Goal: Task Accomplishment & Management: Manage account settings

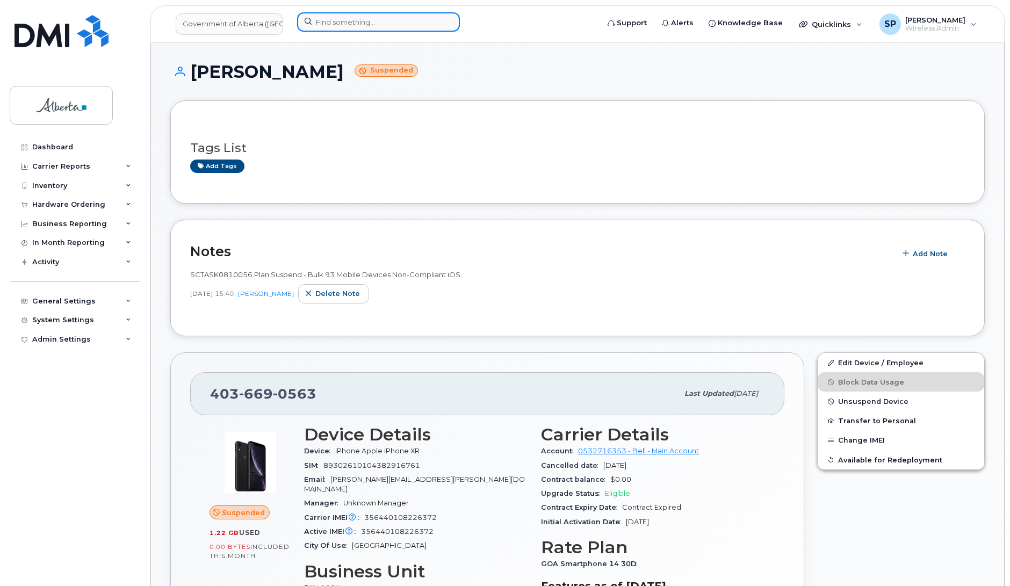
click at [340, 21] on input at bounding box center [378, 21] width 163 height 19
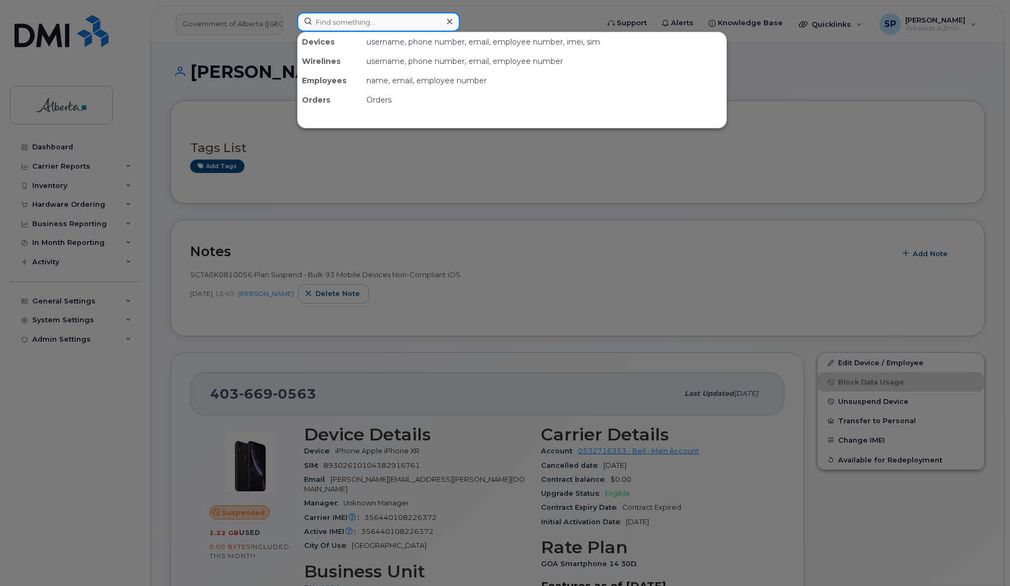
paste input "7802420948"
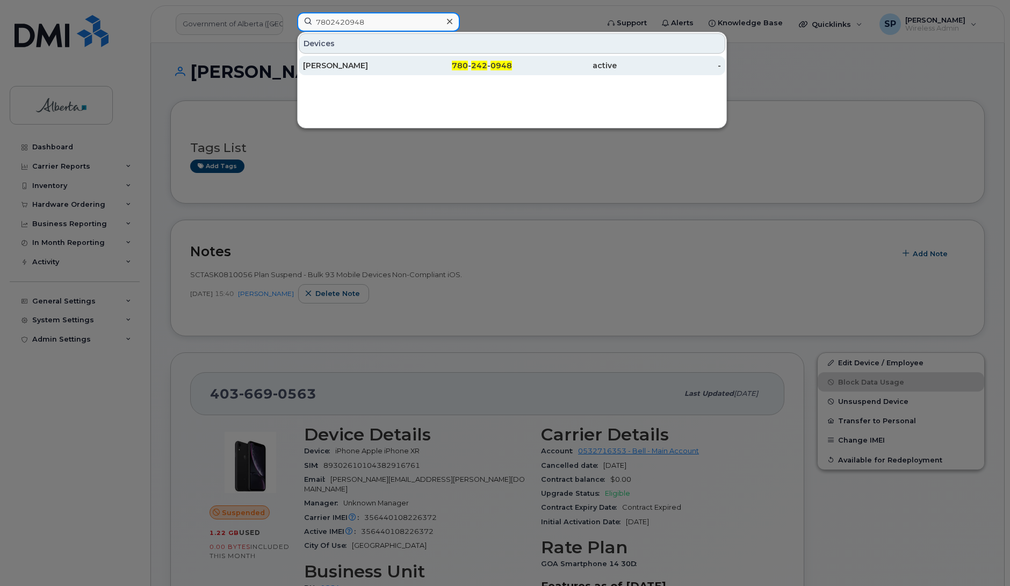
type input "7802420948"
click at [334, 68] on div "Nicholas Schmidt" at bounding box center [355, 65] width 105 height 11
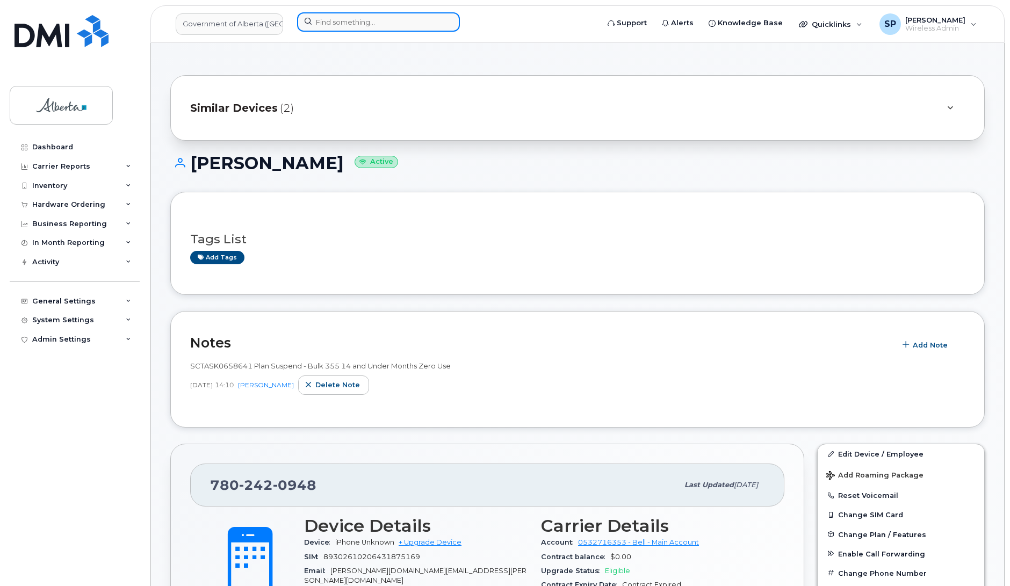
click at [353, 25] on input at bounding box center [378, 21] width 163 height 19
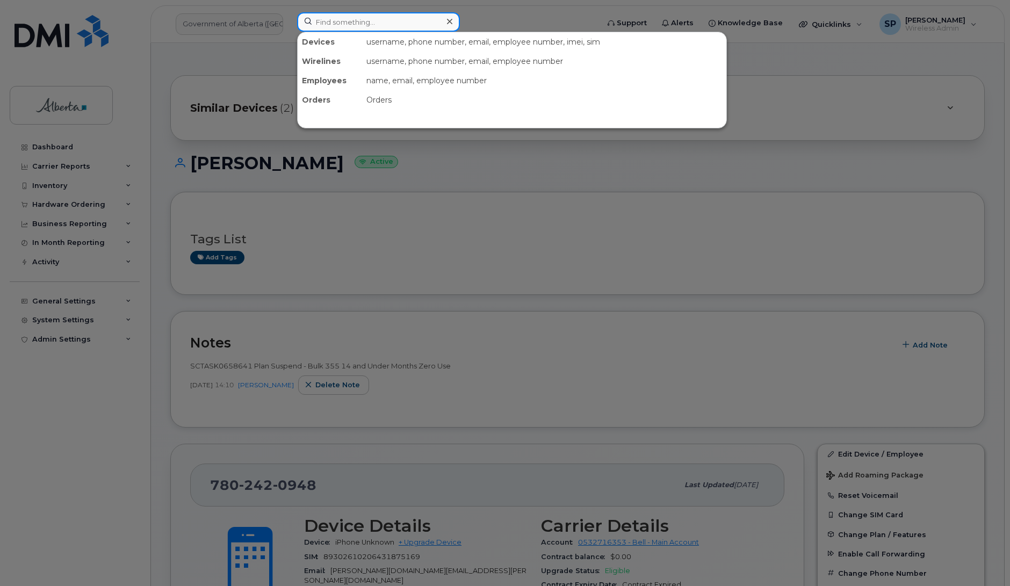
paste input "5873982140"
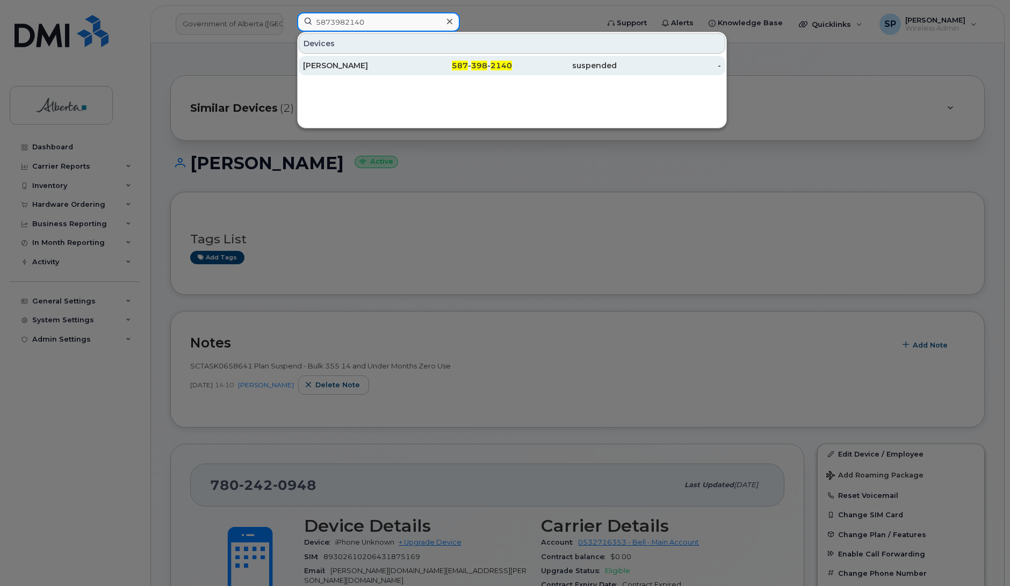
type input "5873982140"
click at [340, 66] on div "[PERSON_NAME]" at bounding box center [355, 65] width 105 height 11
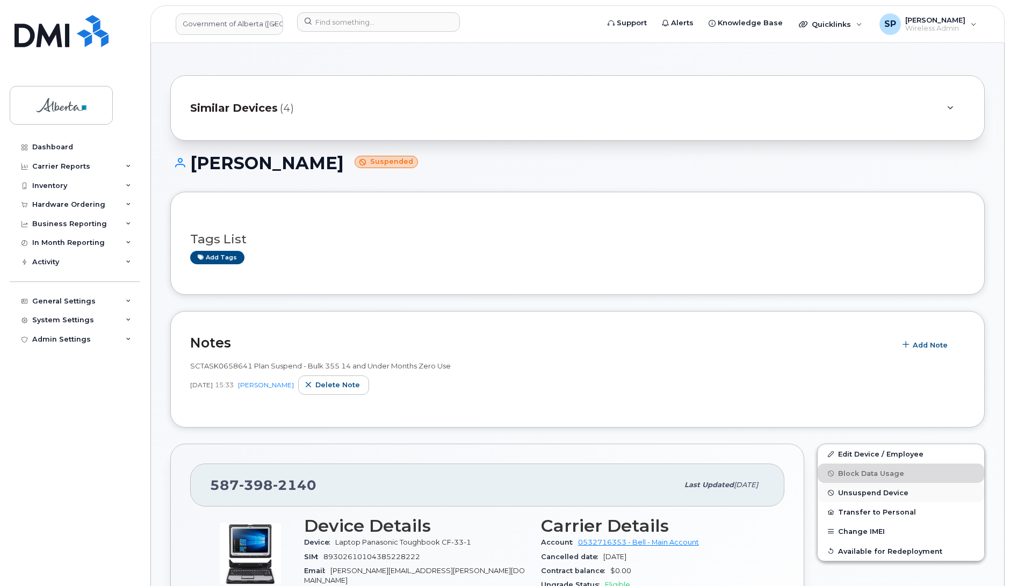
click at [865, 494] on span "Unsuspend Device" at bounding box center [873, 493] width 70 height 8
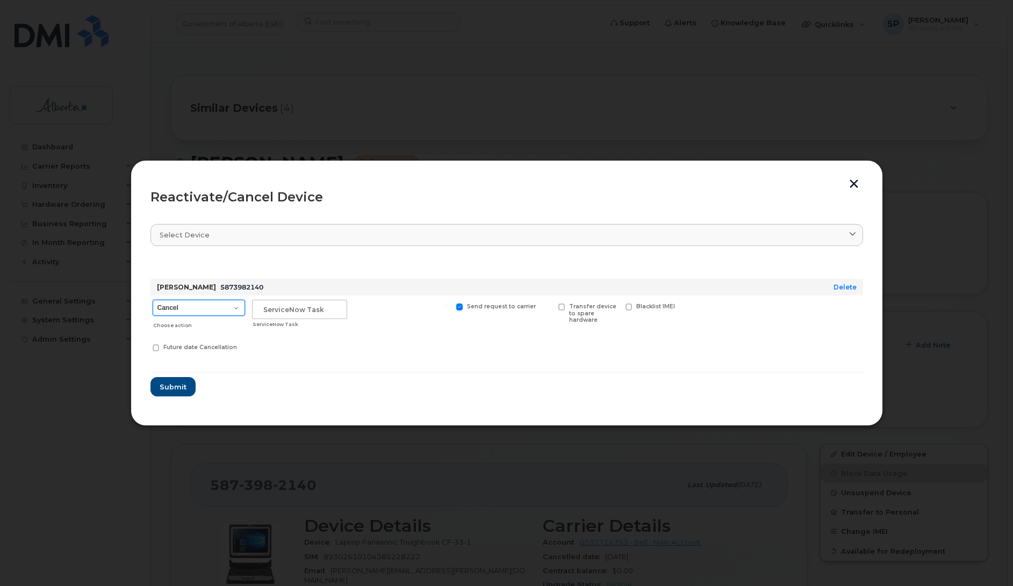
click at [194, 308] on select "Cancel Suspend - Extend Suspension Reactivate" at bounding box center [199, 308] width 92 height 16
select select "[object Object]"
click at [153, 300] on select "Cancel Suspend - Extend Suspension Reactivate" at bounding box center [199, 308] width 92 height 16
click at [308, 312] on input "text" at bounding box center [299, 309] width 95 height 19
type input "Repurpose"
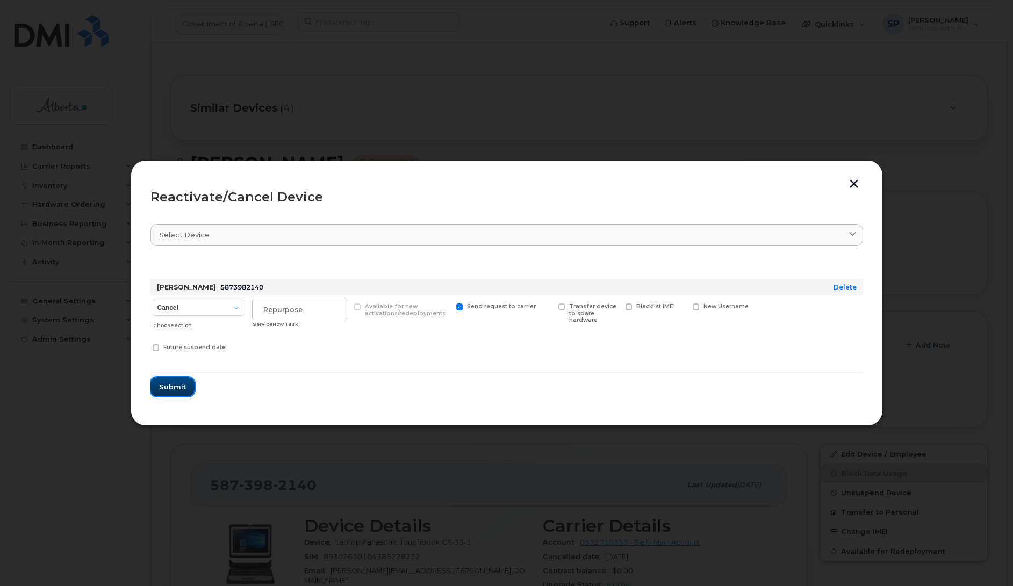
click at [172, 388] on span "Submit" at bounding box center [172, 387] width 27 height 10
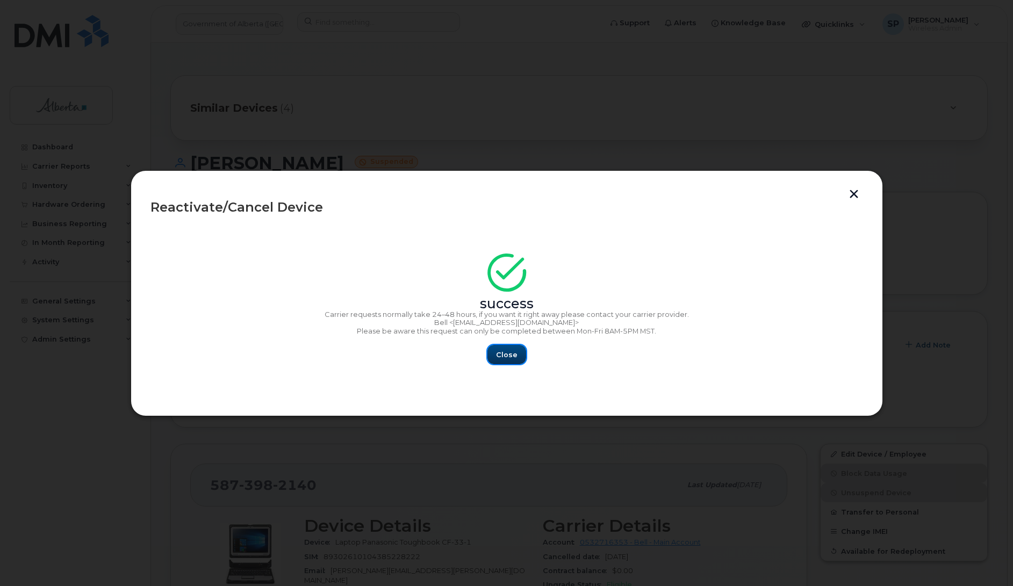
click at [508, 356] on span "Close" at bounding box center [506, 355] width 21 height 10
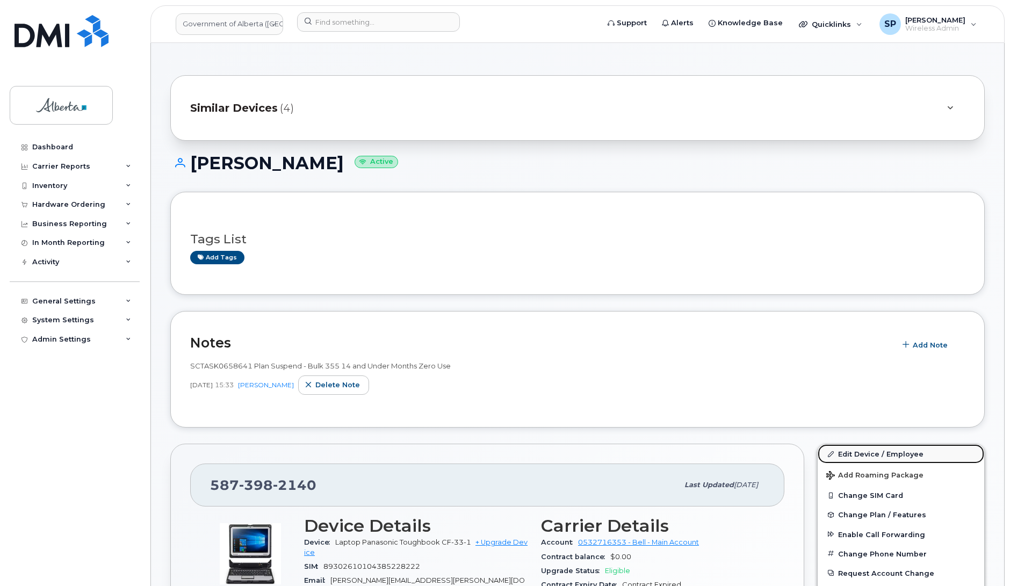
click at [860, 450] on link "Edit Device / Employee" at bounding box center [901, 453] width 167 height 19
click at [861, 452] on link "Edit Device / Employee" at bounding box center [901, 453] width 167 height 19
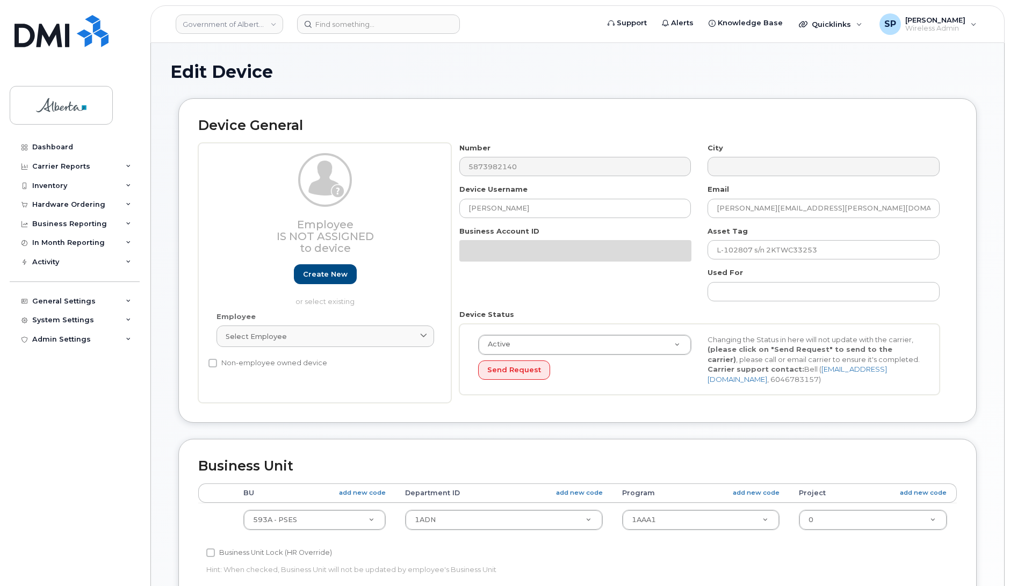
select select "4797682"
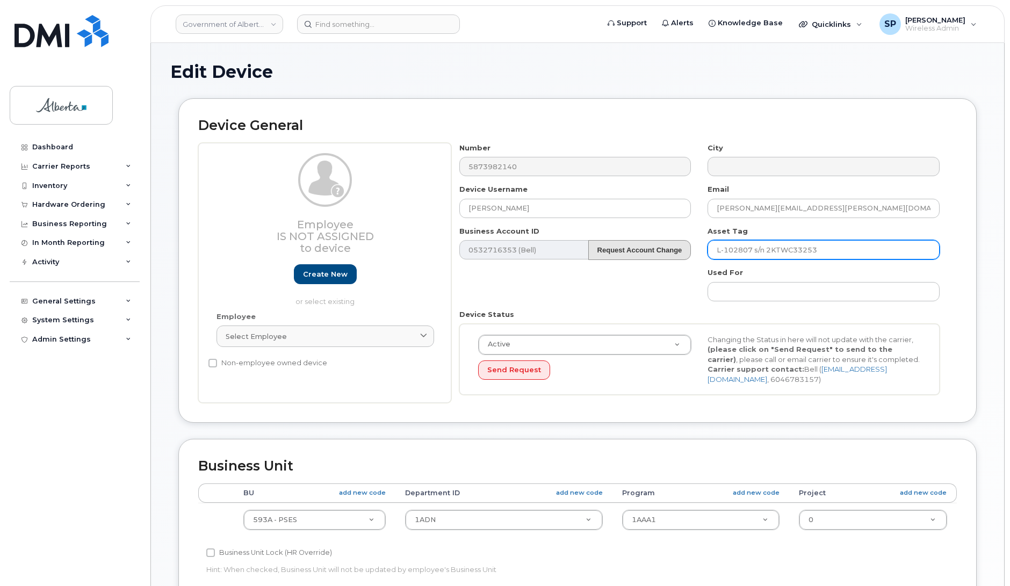
drag, startPoint x: 824, startPoint y: 251, endPoint x: 661, endPoint y: 254, distance: 162.8
click at [661, 254] on div "Number 5873982140 City Device Username Carter Martindale Email Carter.Martindal…" at bounding box center [699, 273] width 497 height 261
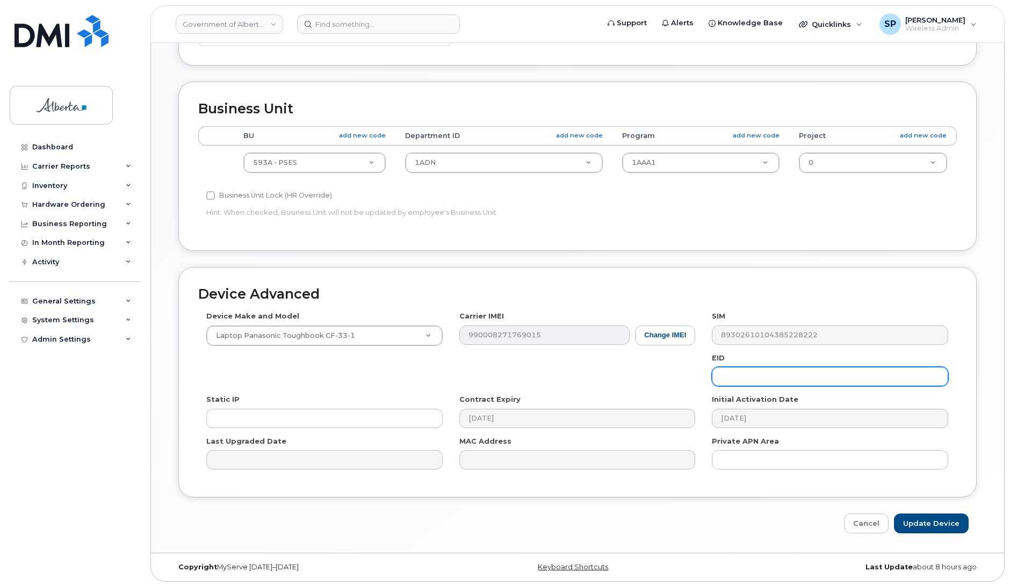
scroll to position [358, 0]
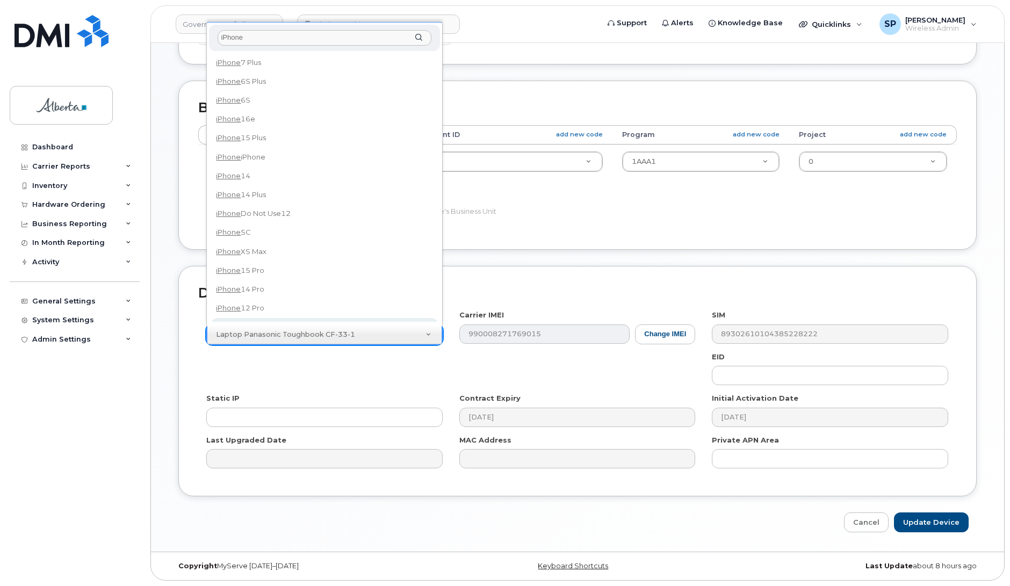
type input "iPhone"
select select "185"
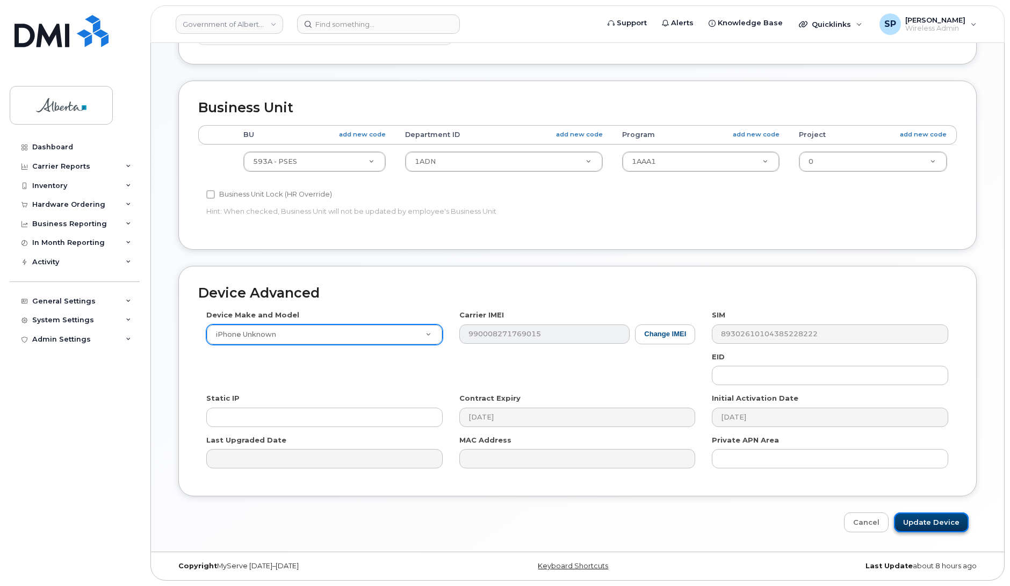
click at [918, 524] on input "Update Device" at bounding box center [931, 523] width 75 height 20
type input "Saving..."
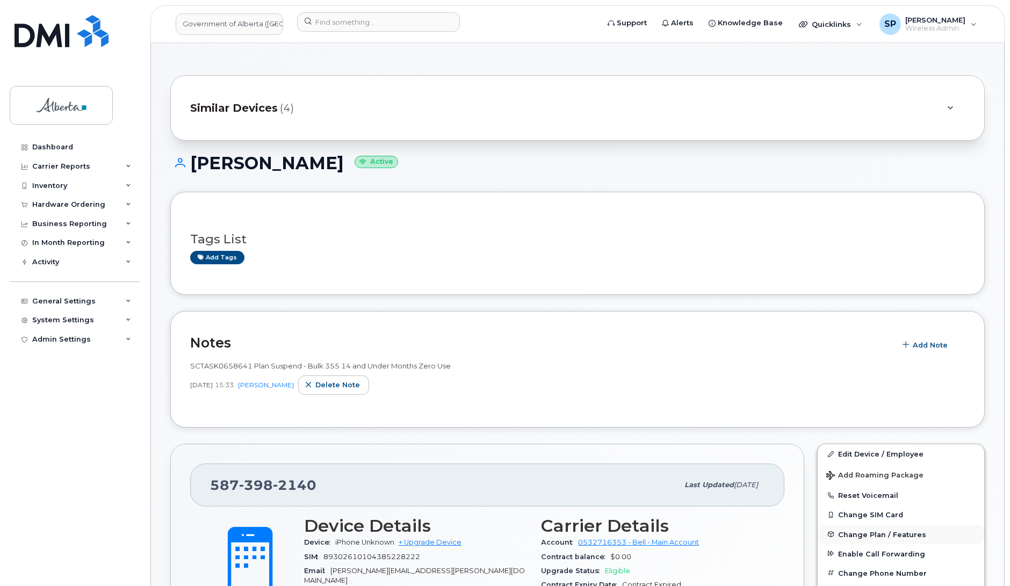
click at [874, 537] on span "Change Plan / Features" at bounding box center [882, 534] width 88 height 8
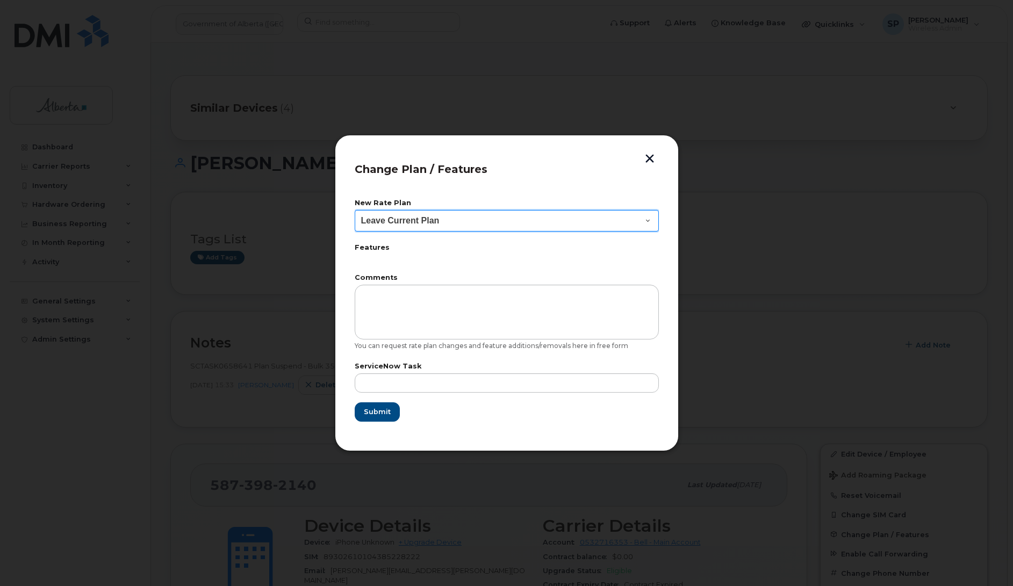
click at [409, 224] on select "Leave Current Plan GOA - Voice Plan 5 GOA Smartphone 14 30D GOA Unlimited Smart…" at bounding box center [507, 220] width 304 height 21
select select "2483362"
click at [355, 210] on select "Leave Current Plan GOA - Voice Plan 5 GOA Smartphone 14 30D GOA Unlimited Smart…" at bounding box center [507, 220] width 304 height 21
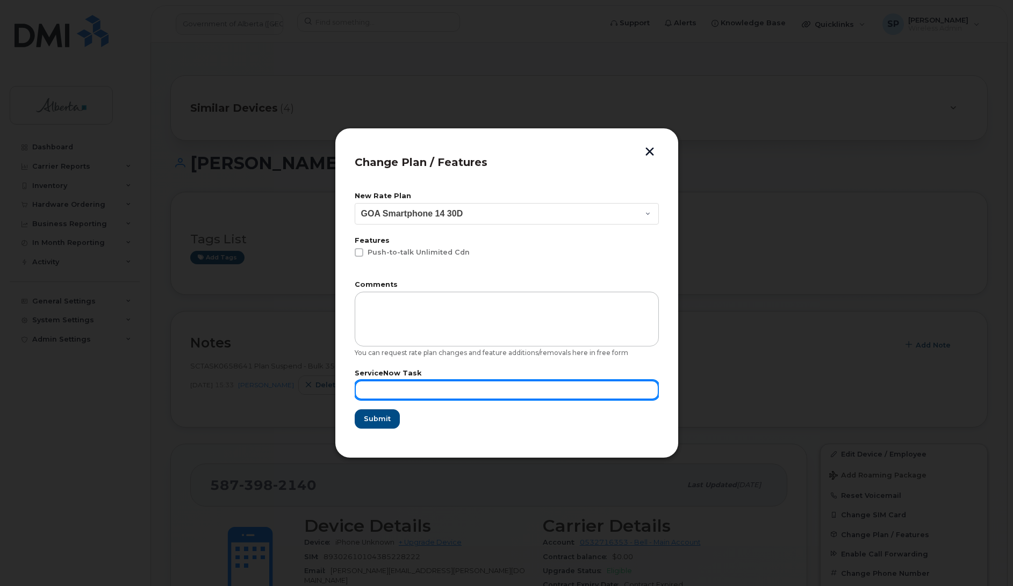
click at [375, 390] on input "text" at bounding box center [507, 389] width 304 height 19
click at [427, 389] on input "text" at bounding box center [507, 389] width 304 height 19
paste input "SCTASK0833265"
type input "SCTASK0833265"
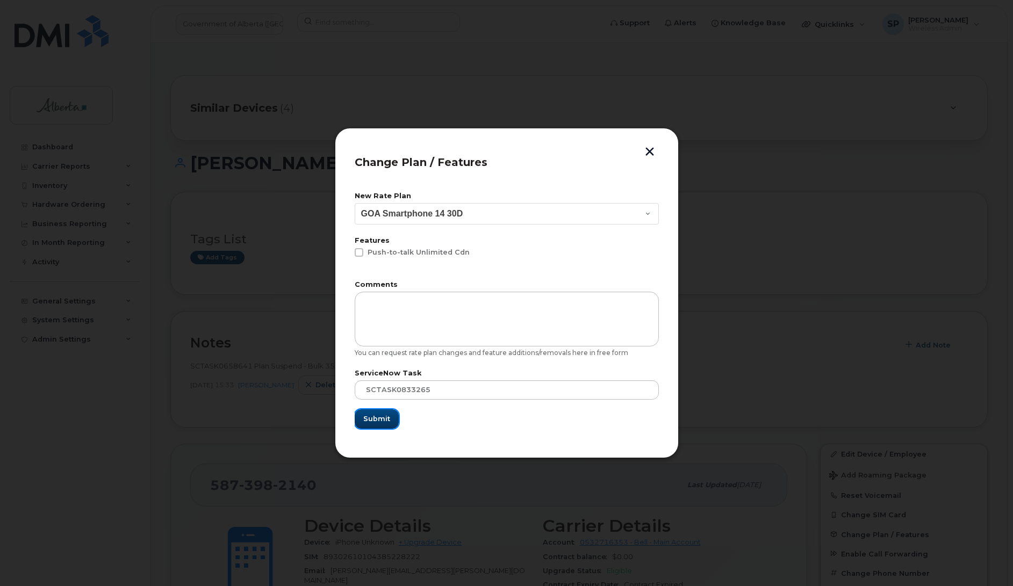
click at [377, 416] on span "Submit" at bounding box center [376, 419] width 27 height 10
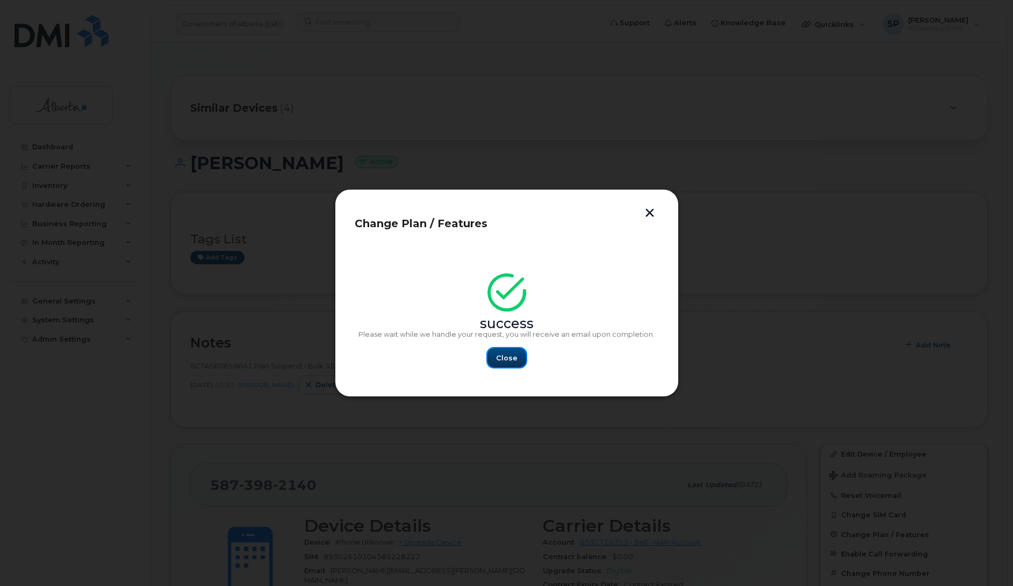
click at [508, 356] on span "Close" at bounding box center [506, 358] width 21 height 10
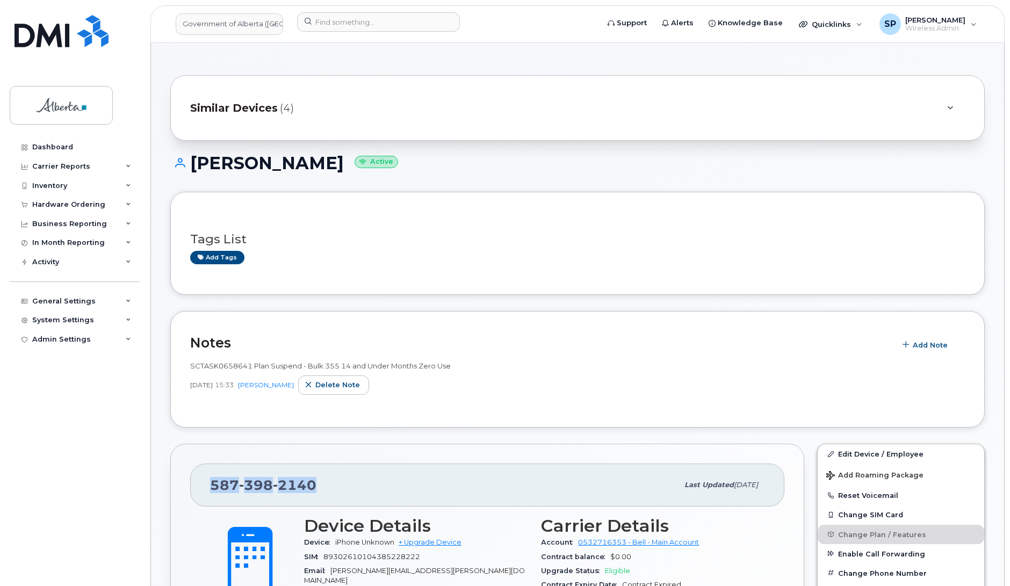
drag, startPoint x: 323, startPoint y: 485, endPoint x: 203, endPoint y: 485, distance: 120.9
click at [203, 485] on div "587 398 2140 Last updated Aug 18, 2025" at bounding box center [487, 485] width 594 height 43
copy span "587 398 2140"
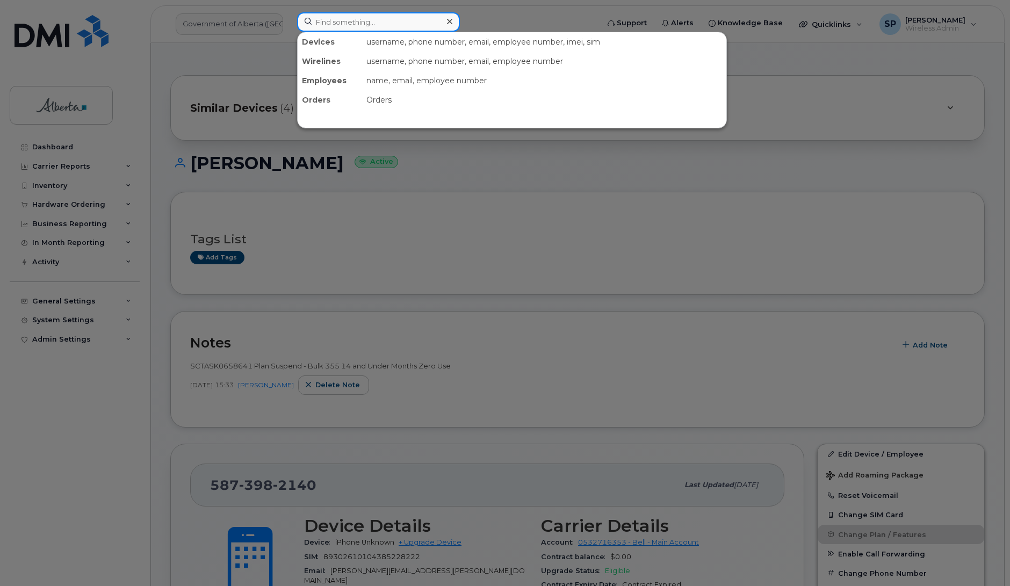
click at [332, 27] on input at bounding box center [378, 21] width 163 height 19
paste input "7806086059"
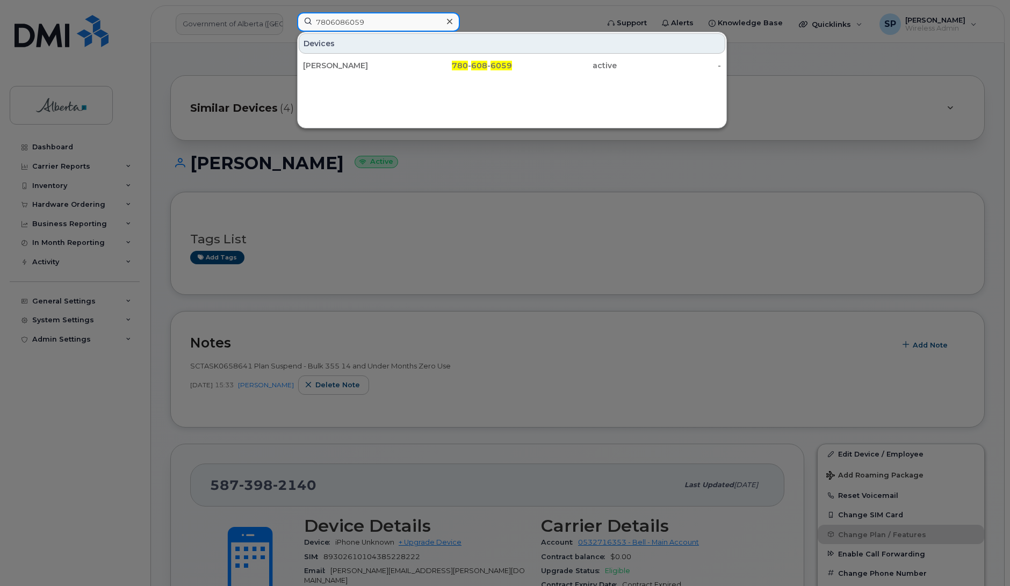
type input "7806086059"
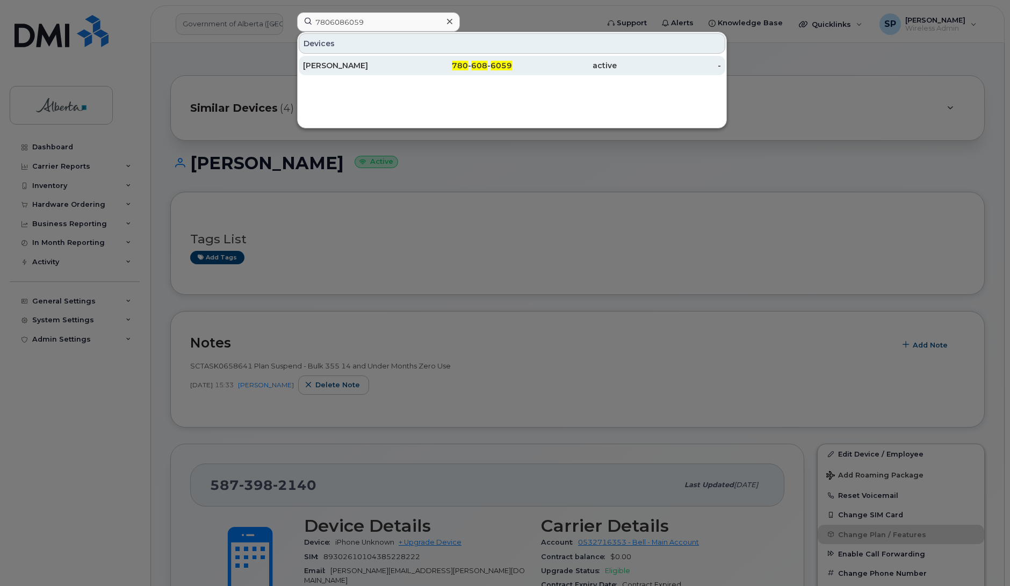
drag, startPoint x: 339, startPoint y: 58, endPoint x: 336, endPoint y: 66, distance: 8.0
click at [336, 66] on div "[PERSON_NAME]" at bounding box center [355, 65] width 105 height 11
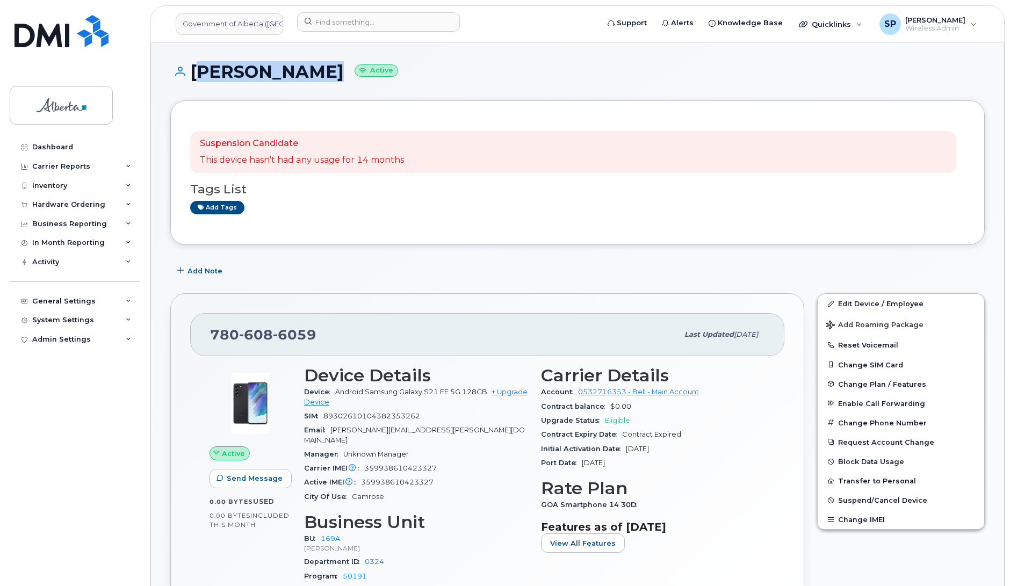
drag, startPoint x: 316, startPoint y: 73, endPoint x: 191, endPoint y: 74, distance: 124.7
click at [191, 74] on h1 "Tim Guenther Active" at bounding box center [577, 71] width 815 height 19
copy h1 "Tim Guenther"
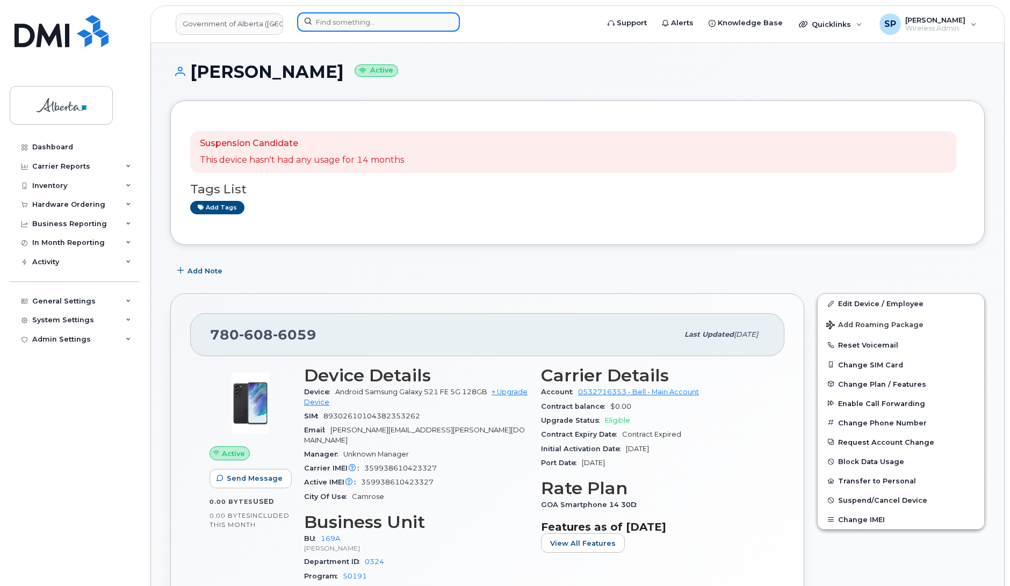
click at [351, 18] on input at bounding box center [378, 21] width 163 height 19
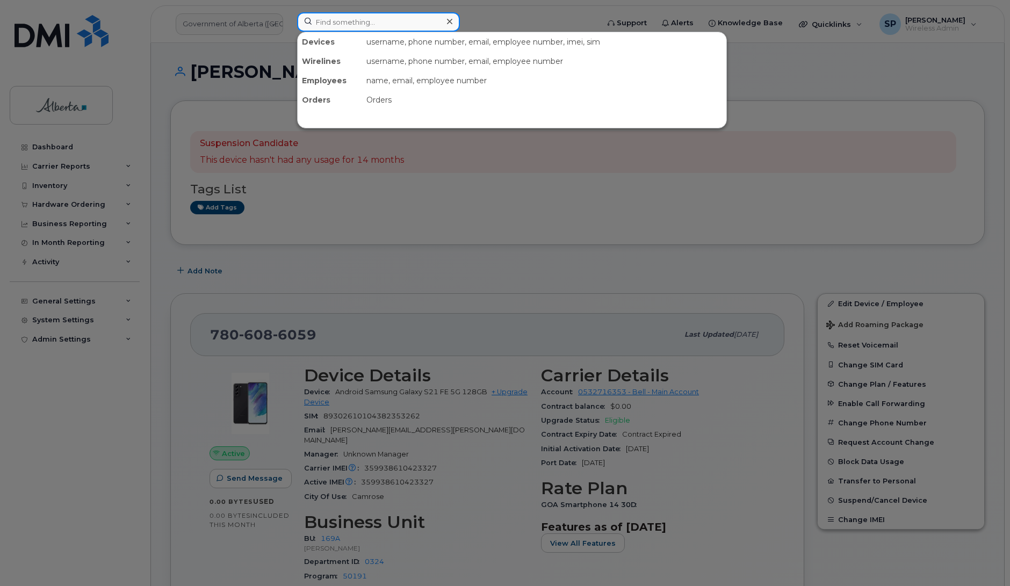
paste input "5873574847"
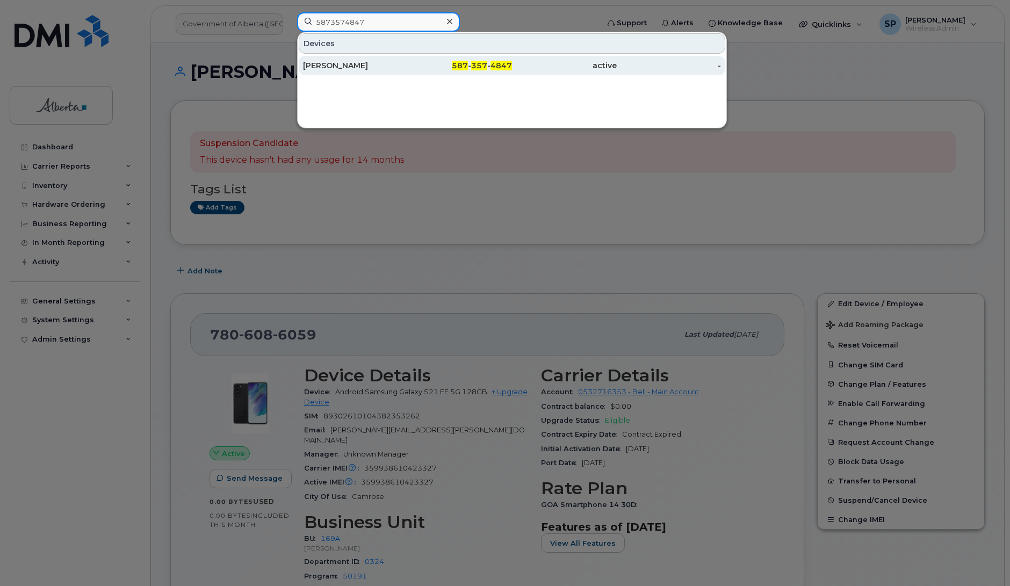
type input "5873574847"
click at [340, 66] on div "[PERSON_NAME]" at bounding box center [355, 65] width 105 height 11
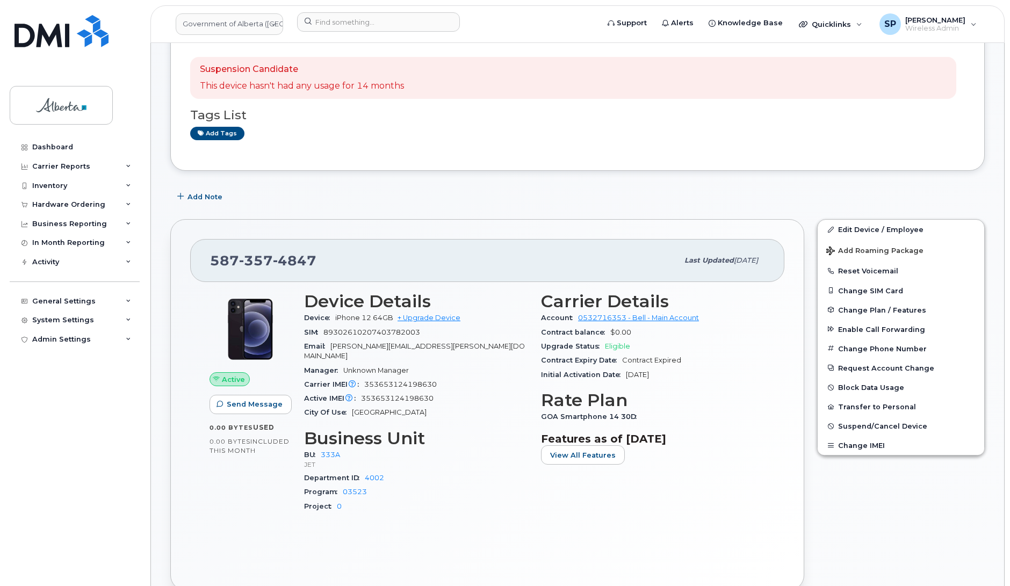
scroll to position [167, 0]
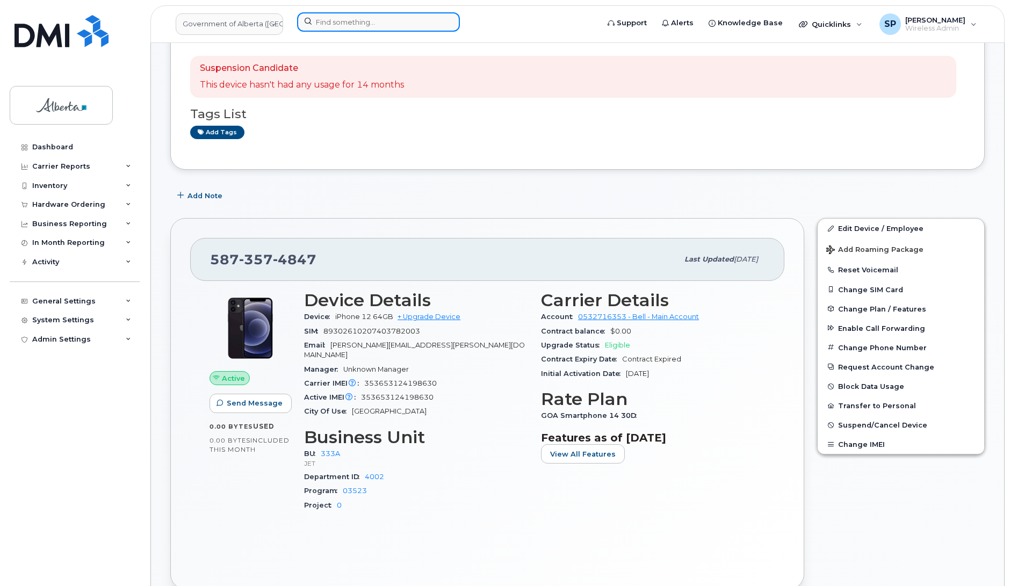
click at [372, 18] on input at bounding box center [378, 21] width 163 height 19
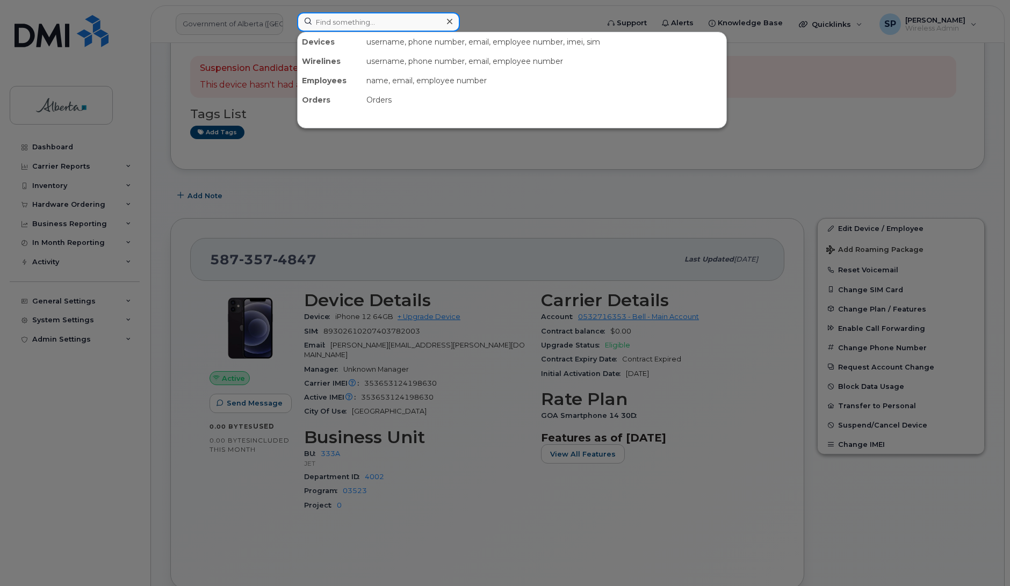
paste input "5877851454"
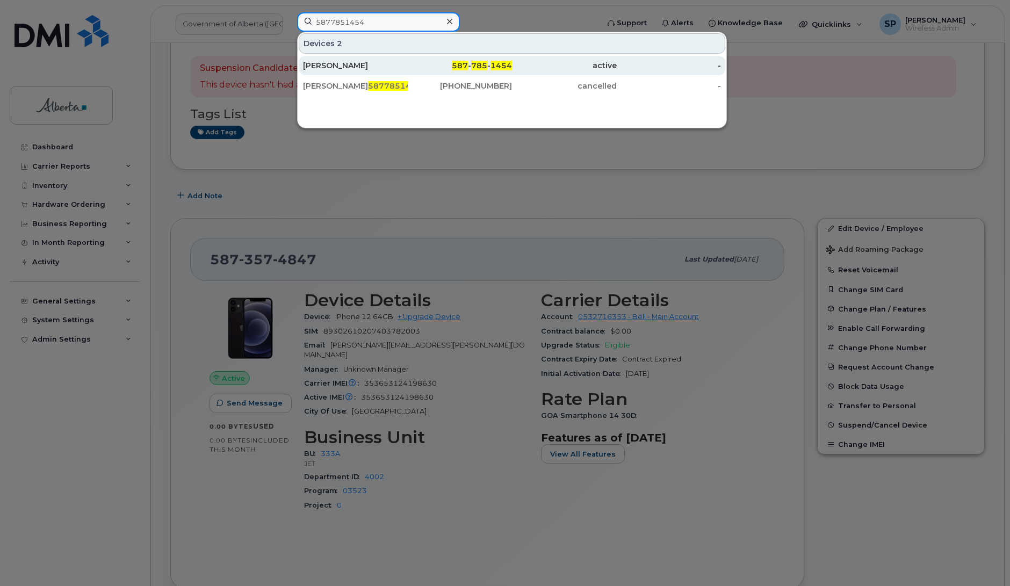
type input "5877851454"
click at [352, 66] on div "[PERSON_NAME]" at bounding box center [355, 65] width 105 height 11
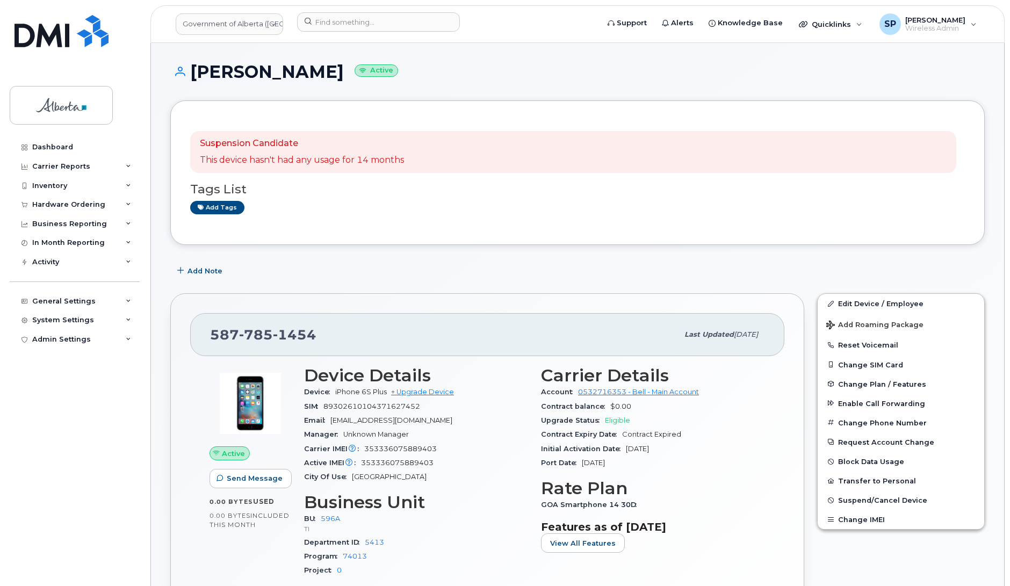
drag, startPoint x: 1008, startPoint y: 176, endPoint x: 938, endPoint y: 175, distance: 69.9
click at [347, 17] on input at bounding box center [378, 21] width 163 height 19
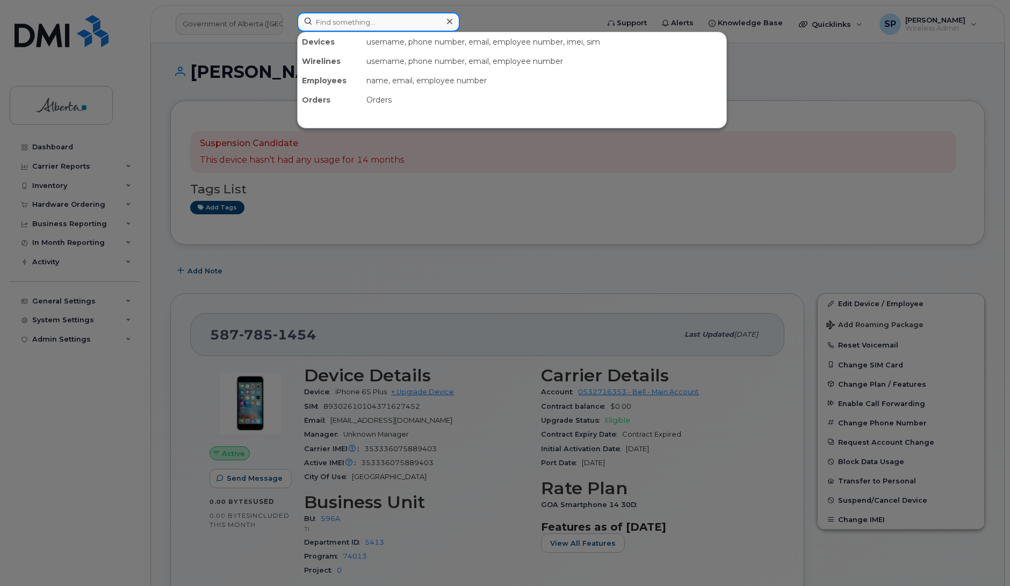
paste input "7808506649"
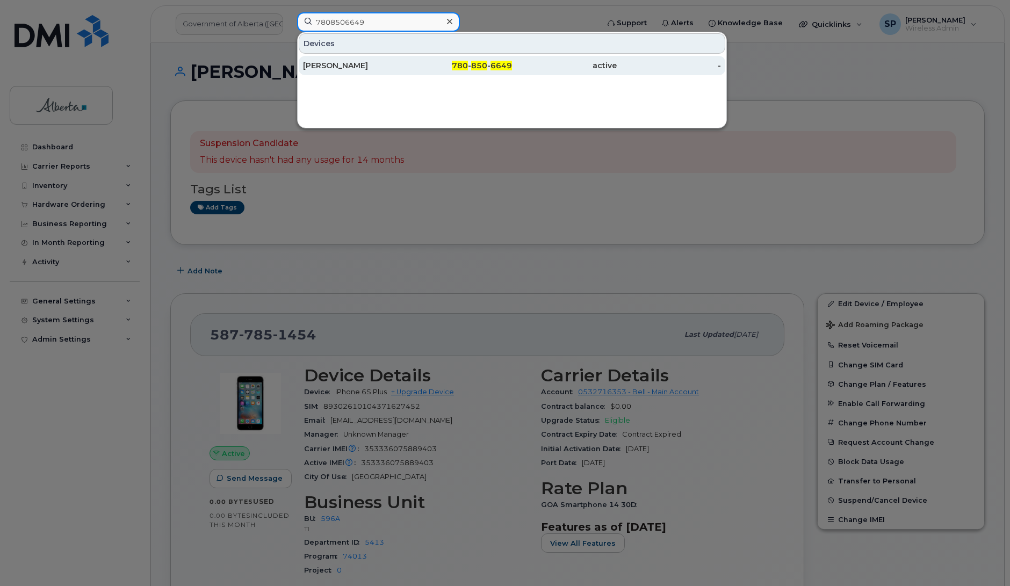
type input "7808506649"
click at [350, 66] on div "Darcy McGregor" at bounding box center [355, 65] width 105 height 11
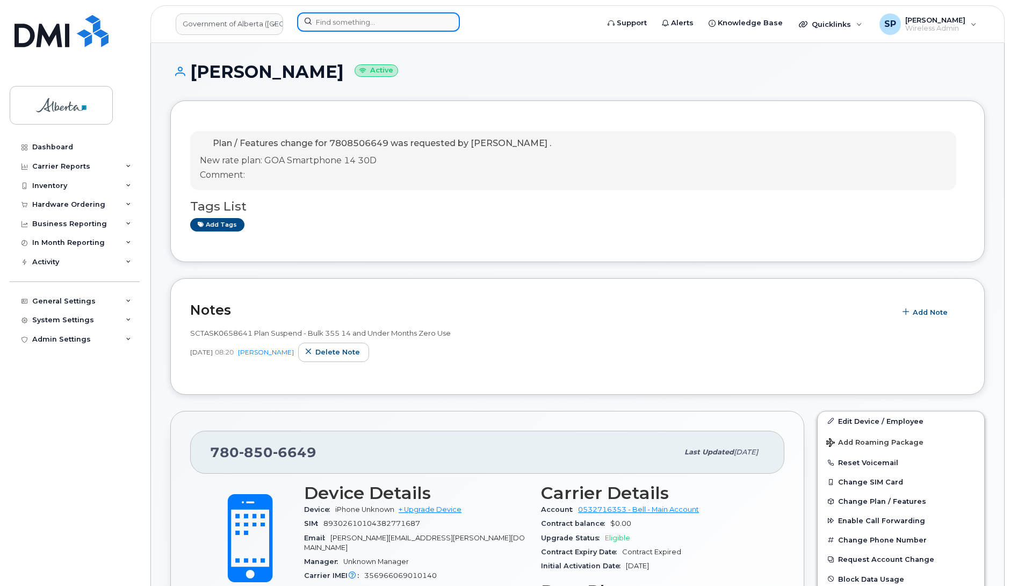
click at [332, 24] on input at bounding box center [378, 21] width 163 height 19
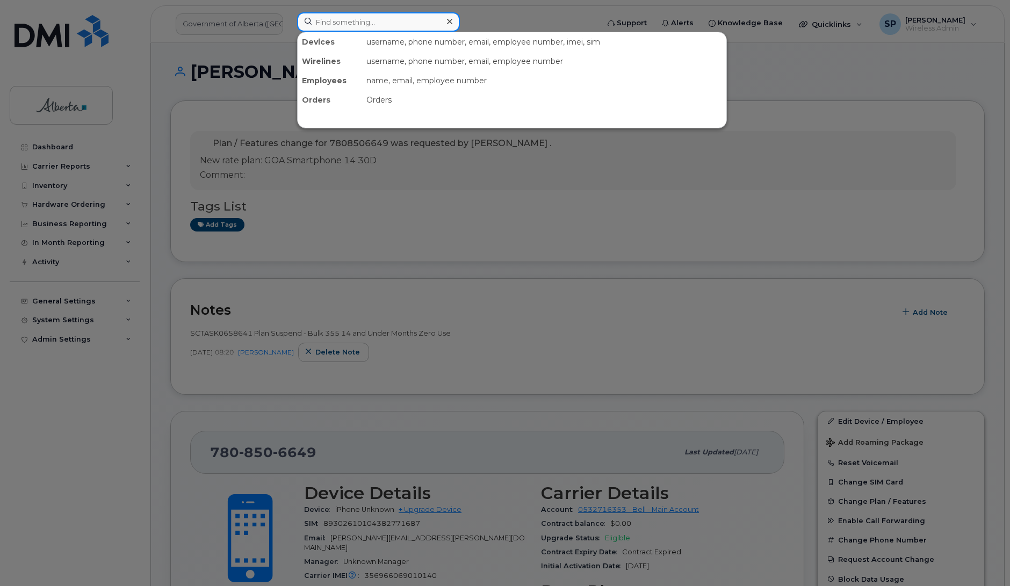
paste input "DS PARK PLAZA 4"
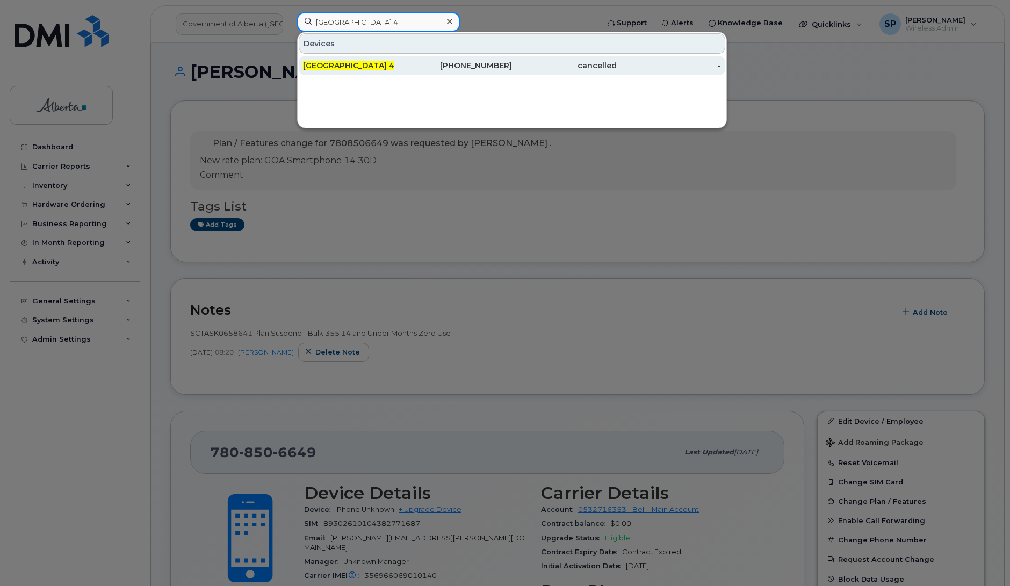
type input "DS PARK PLAZA 4"
click at [346, 63] on span "Ds Park Plaza 4" at bounding box center [348, 66] width 91 height 10
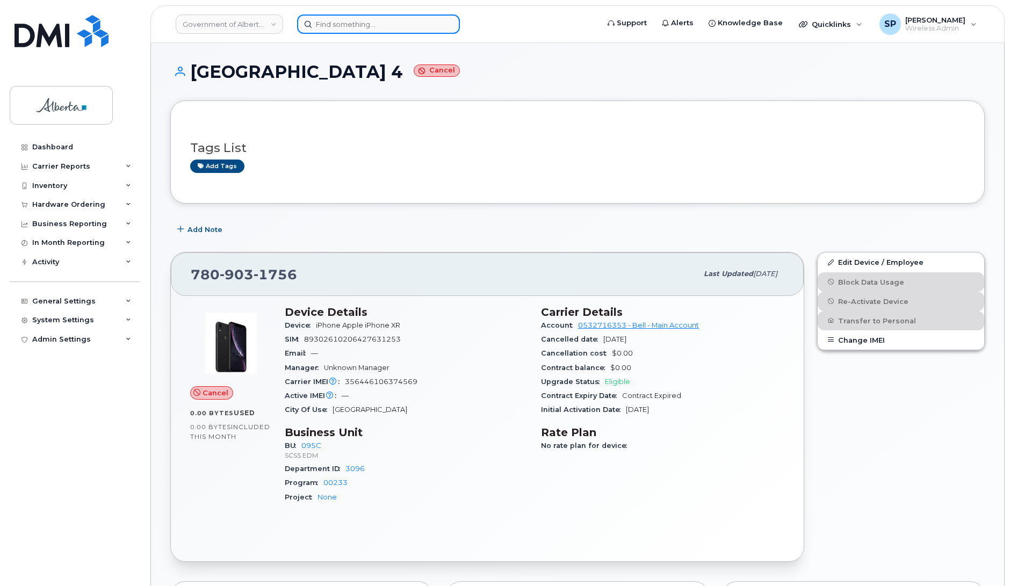
click at [339, 23] on input at bounding box center [378, 24] width 163 height 19
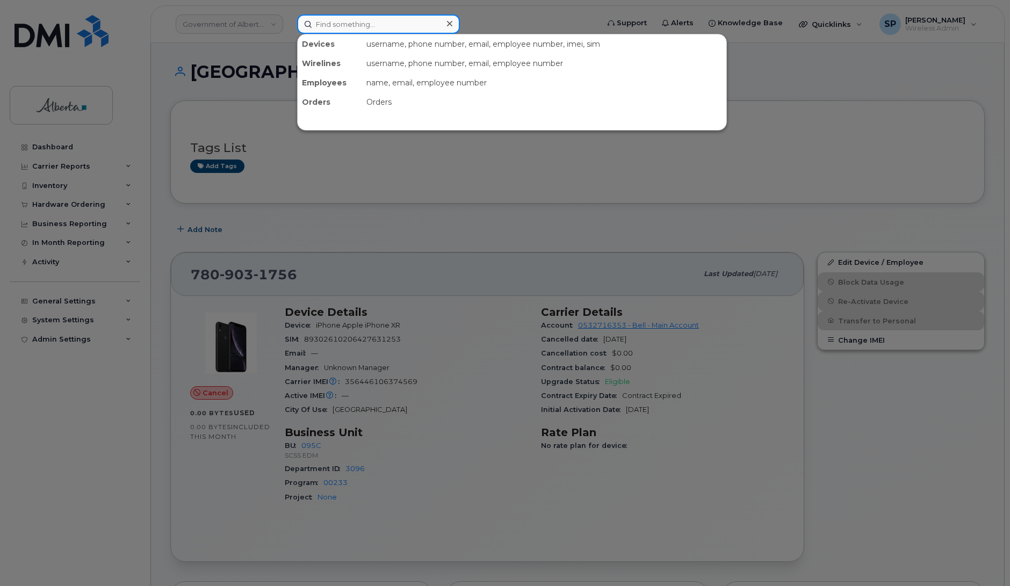
paste input "[PERSON_NAME]"
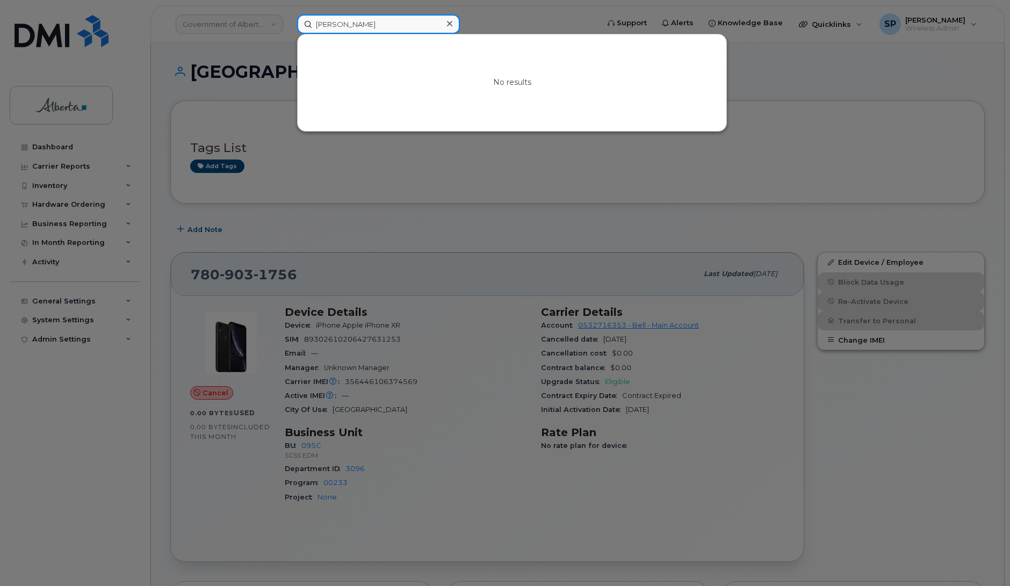
drag, startPoint x: 363, startPoint y: 21, endPoint x: 229, endPoint y: 15, distance: 134.0
click at [289, 15] on div "[PERSON_NAME] No results" at bounding box center [445, 24] width 312 height 19
paste input "[PERSON_NAME]"
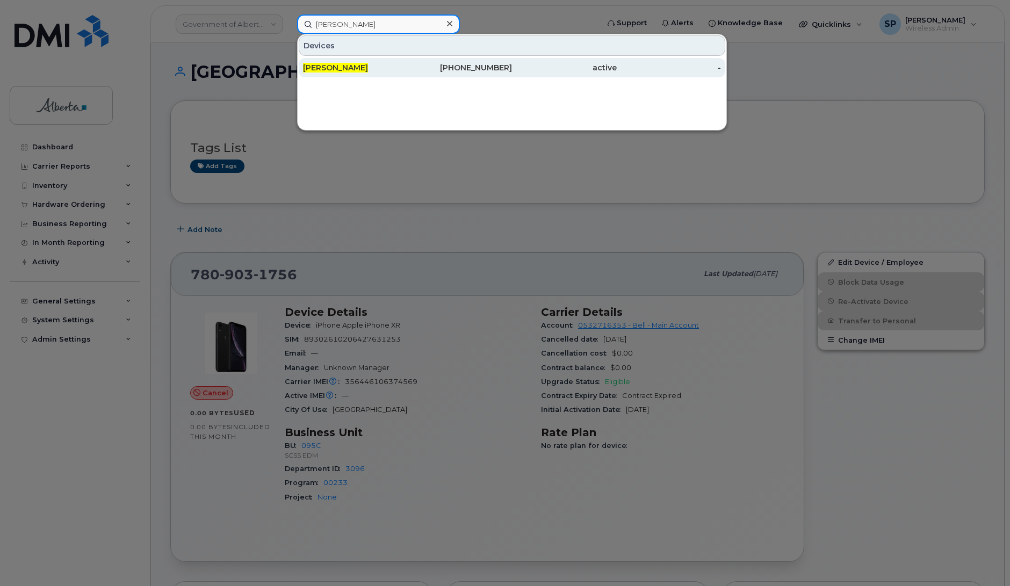
type input "[PERSON_NAME]"
click at [329, 71] on span "Addison Haney" at bounding box center [335, 68] width 65 height 10
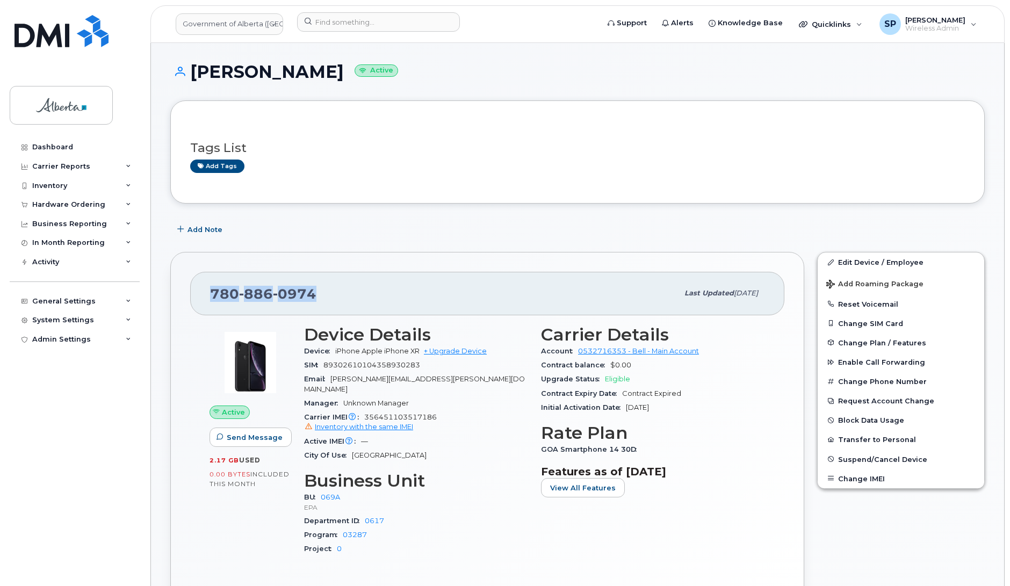
drag, startPoint x: 319, startPoint y: 291, endPoint x: 199, endPoint y: 294, distance: 119.9
click at [199, 294] on div "[PHONE_NUMBER] Last updated [DATE]" at bounding box center [487, 293] width 594 height 43
copy span "[PHONE_NUMBER]"
